Goal: Task Accomplishment & Management: Use online tool/utility

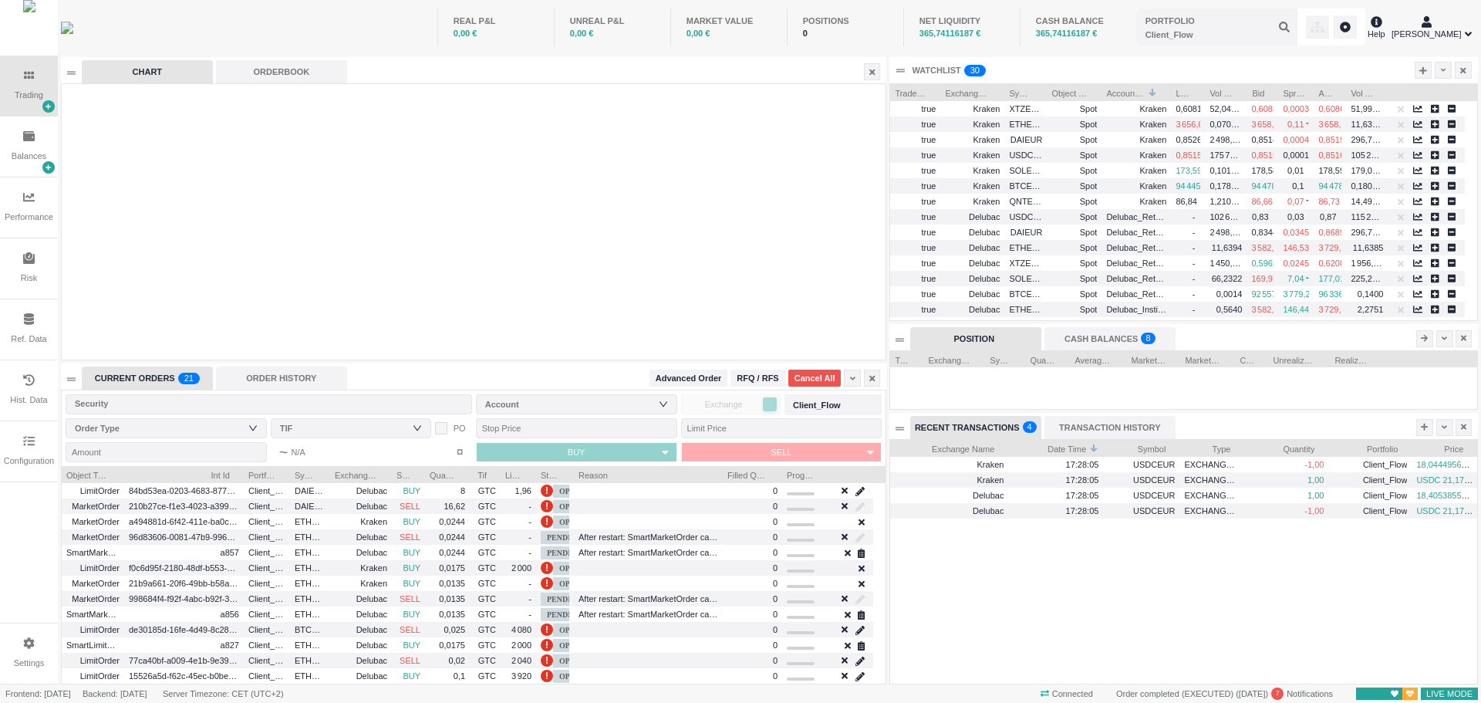
click at [25, 435] on div "Configuration" at bounding box center [29, 451] width 58 height 60
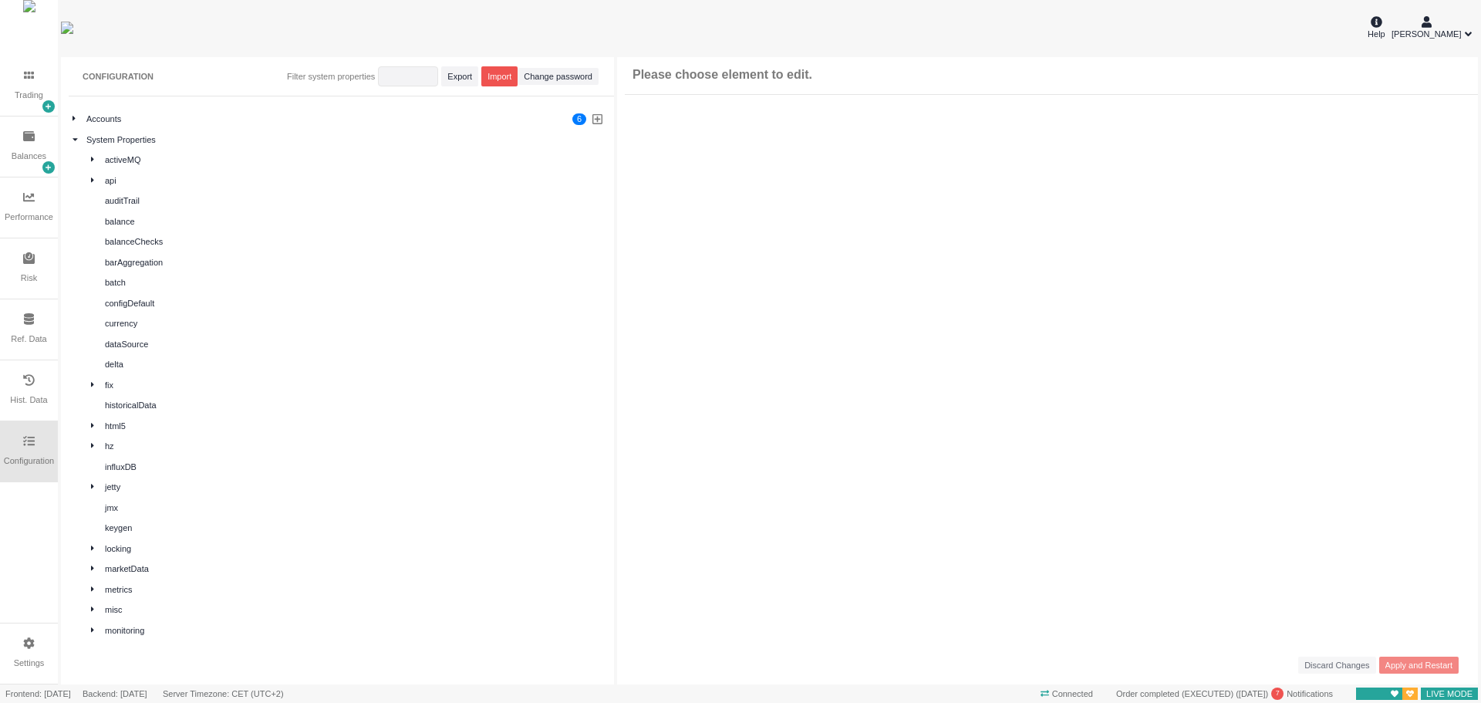
click at [89, 178] on div "api" at bounding box center [347, 181] width 516 height 18
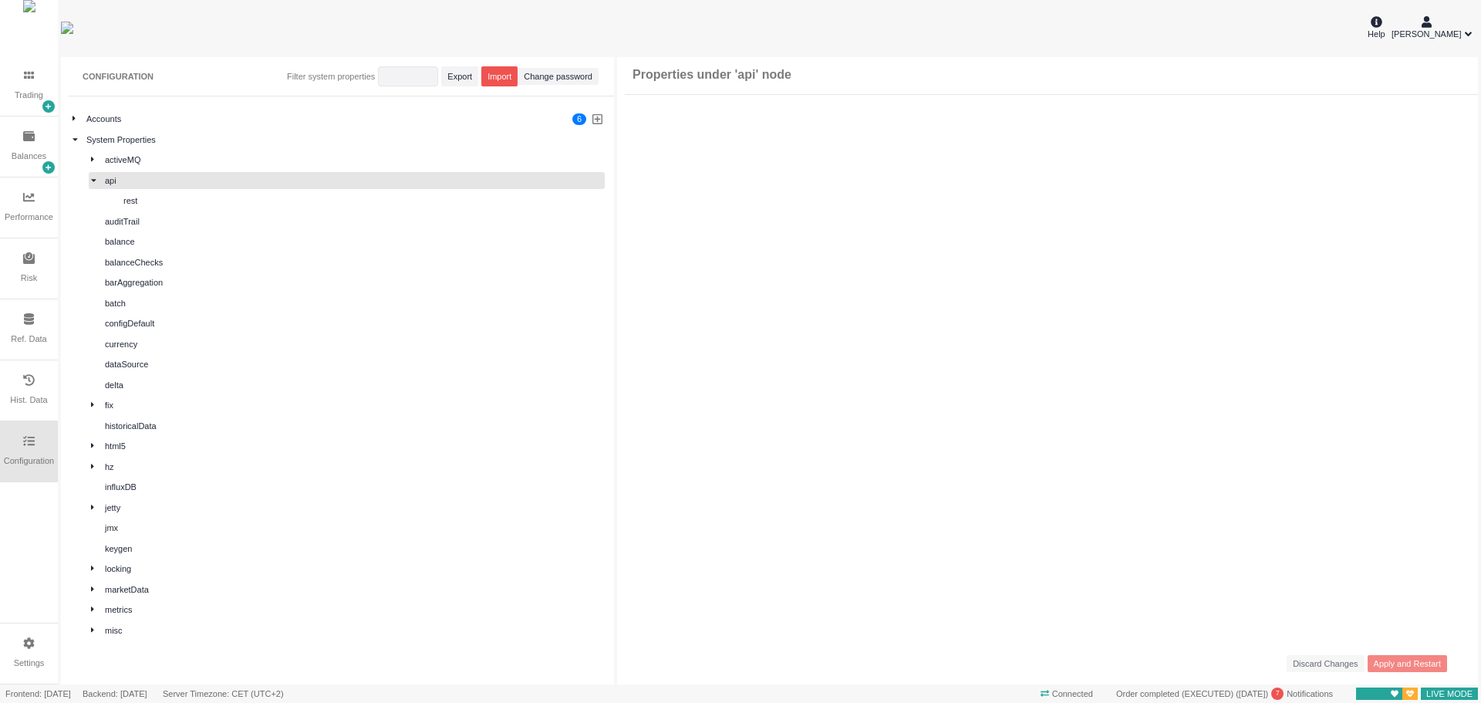
click at [93, 404] on icon at bounding box center [92, 405] width 3 height 5
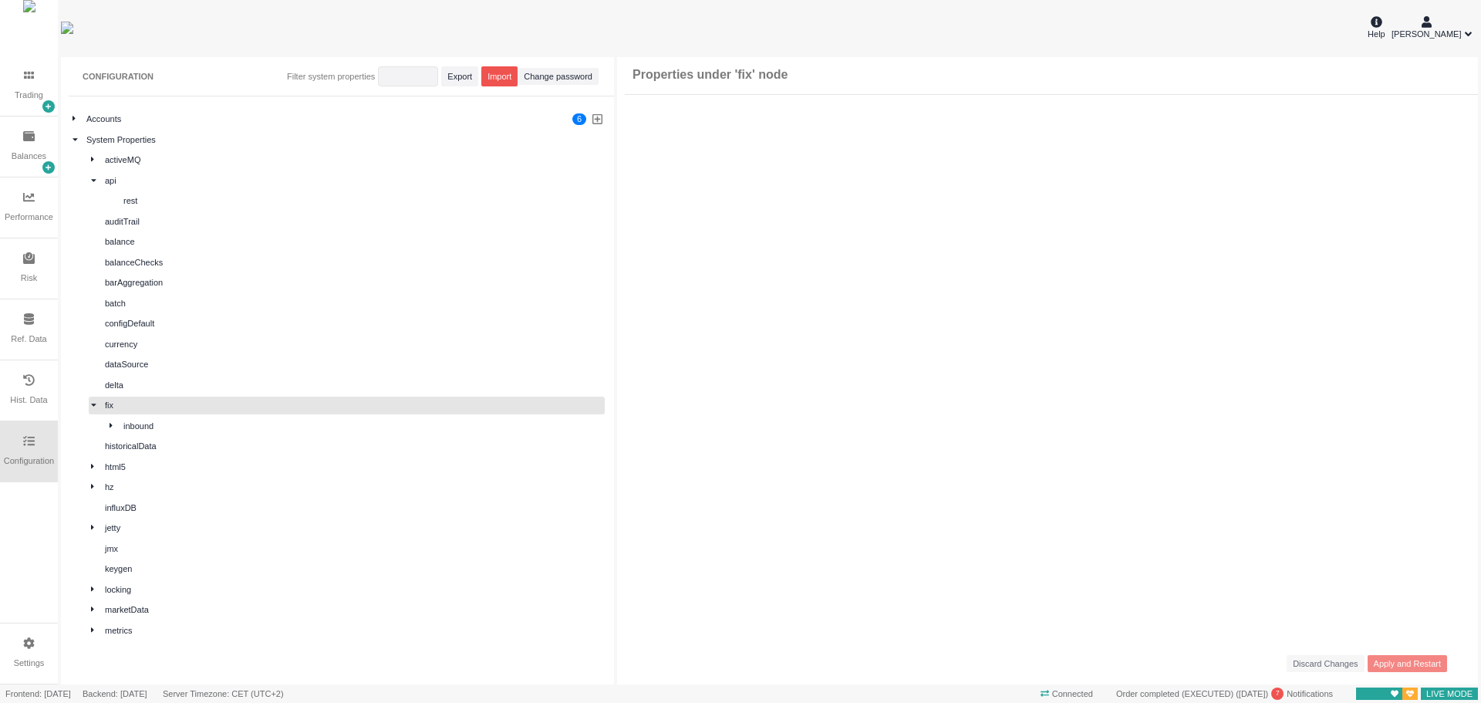
click at [112, 421] on icon at bounding box center [111, 425] width 3 height 8
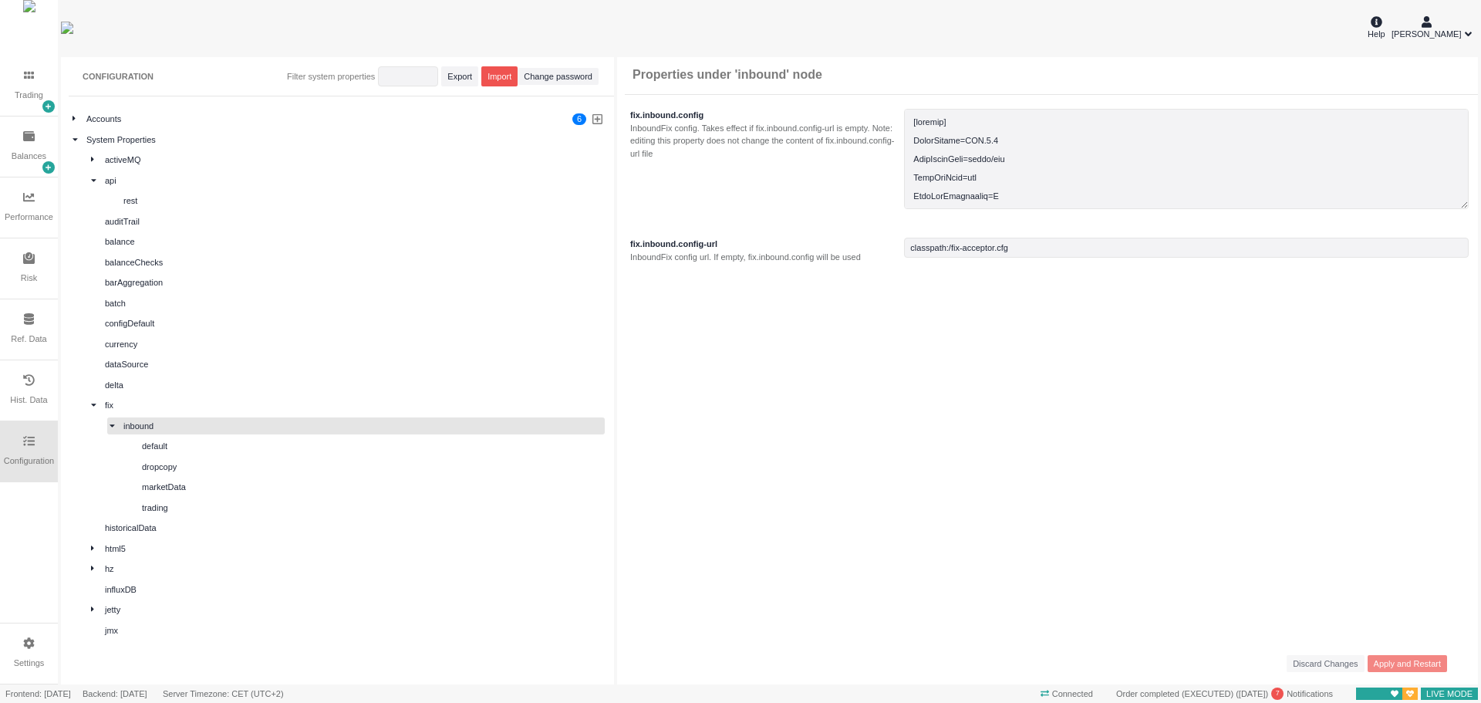
click at [177, 513] on div "trading" at bounding box center [372, 507] width 460 height 13
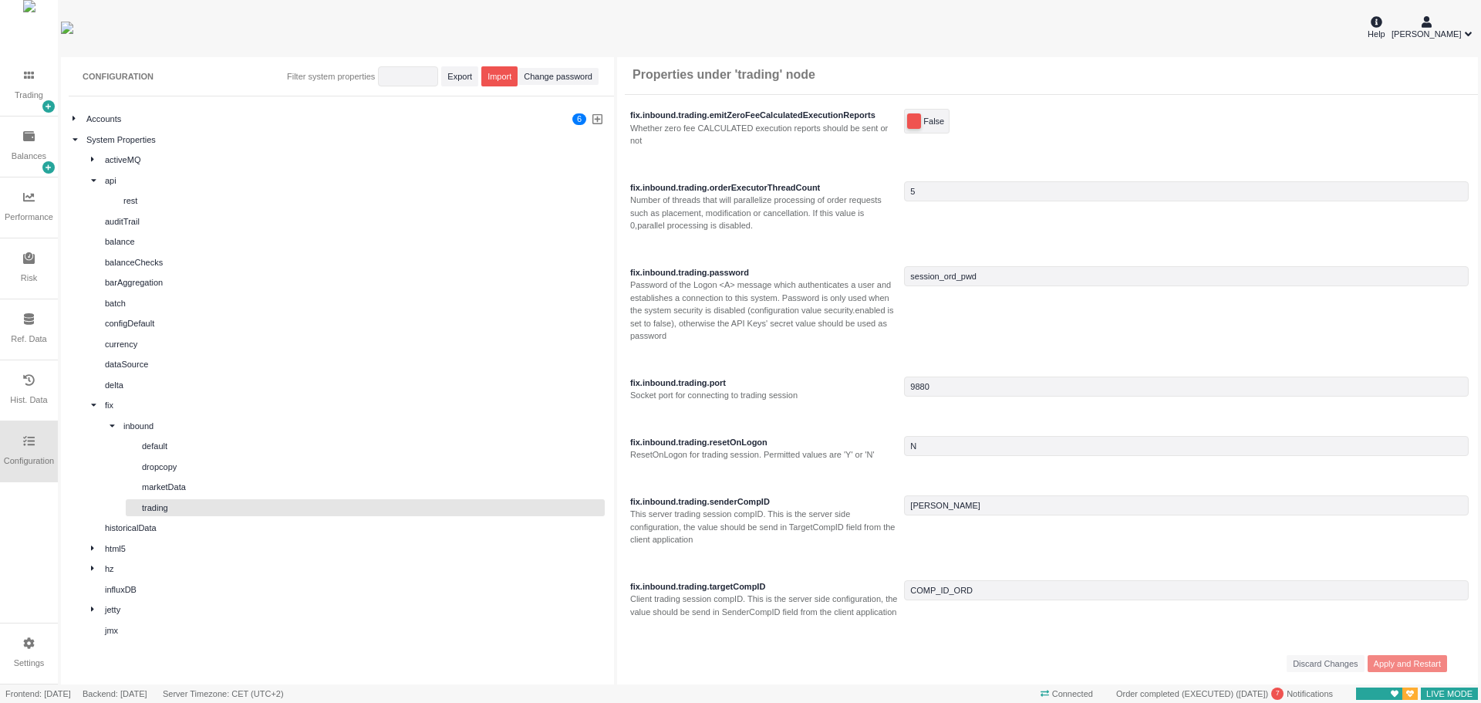
click at [210, 487] on div "marketData" at bounding box center [372, 486] width 460 height 13
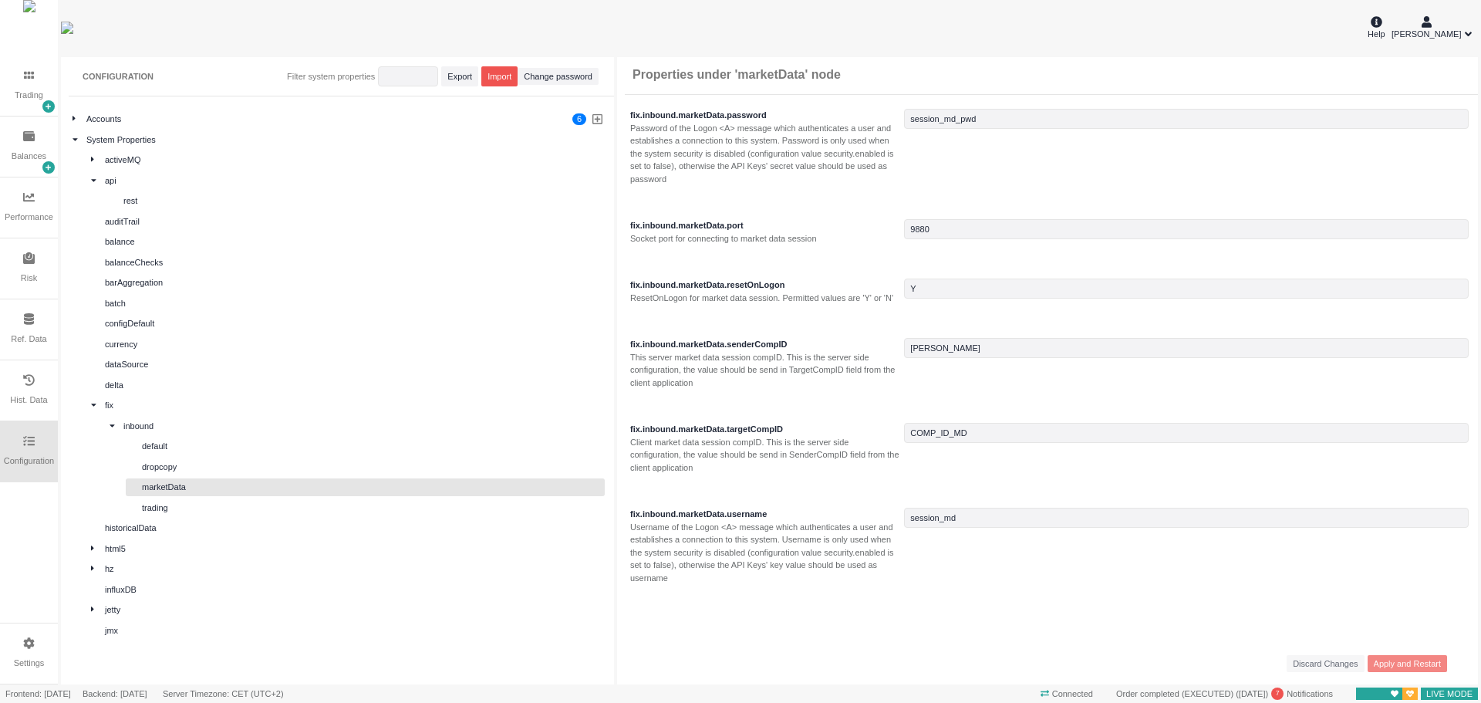
click at [267, 467] on div "dropcopy" at bounding box center [372, 466] width 460 height 13
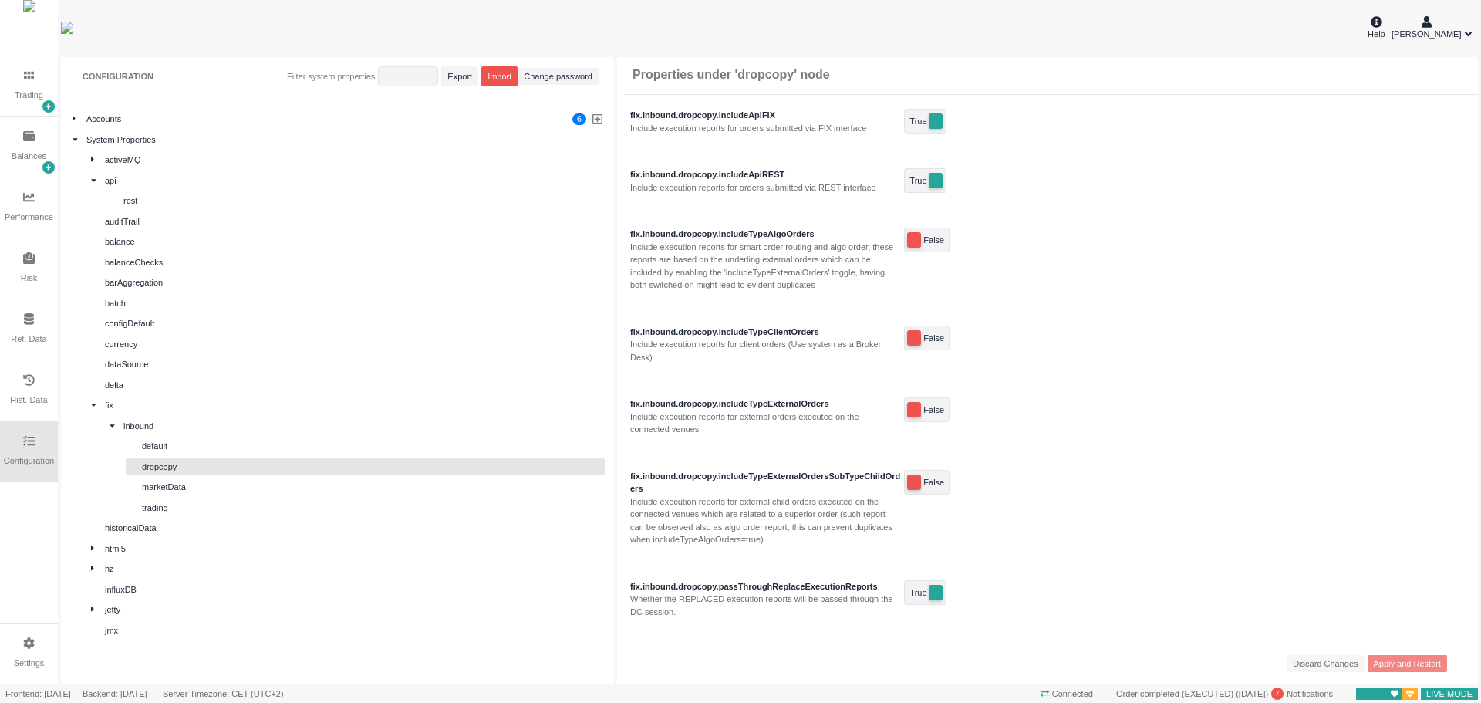
click at [182, 439] on div "default" at bounding box center [365, 446] width 479 height 18
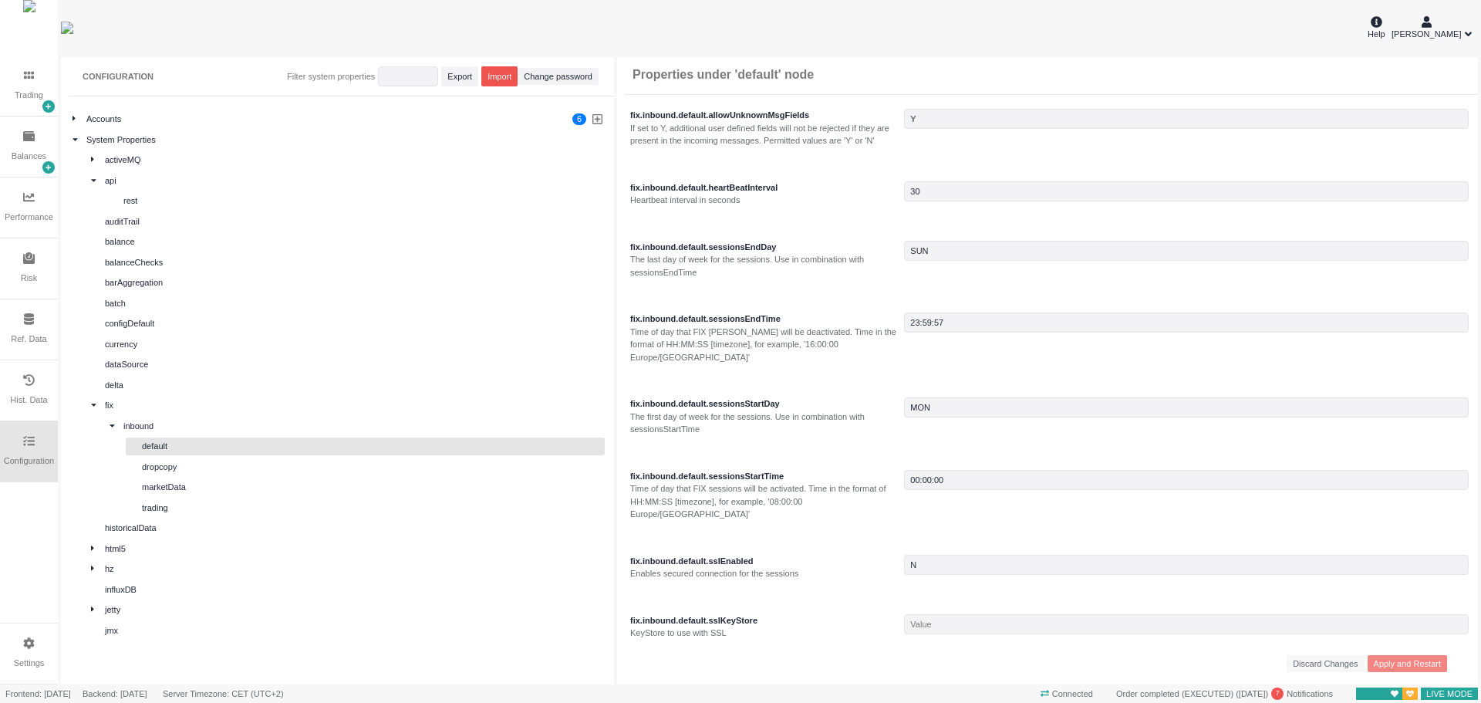
click at [201, 499] on div "trading" at bounding box center [365, 508] width 479 height 18
